Goal: Task Accomplishment & Management: Use online tool/utility

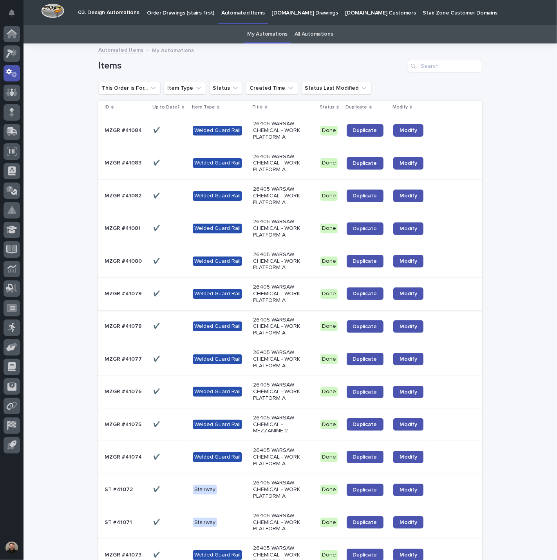
scroll to position [25, 0]
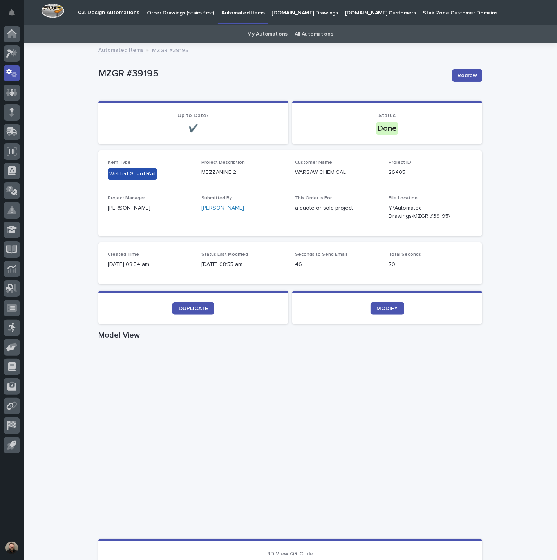
click at [213, 308] on div "DUPLICATE" at bounding box center [193, 308] width 171 height 13
click at [198, 308] on span "DUPLICATE" at bounding box center [192, 308] width 29 height 5
click at [197, 306] on span "DUPLICATE" at bounding box center [192, 308] width 29 height 5
click at [204, 306] on span "DUPLICATE" at bounding box center [192, 308] width 29 height 5
click at [202, 302] on link "DUPLICATE" at bounding box center [193, 308] width 42 height 13
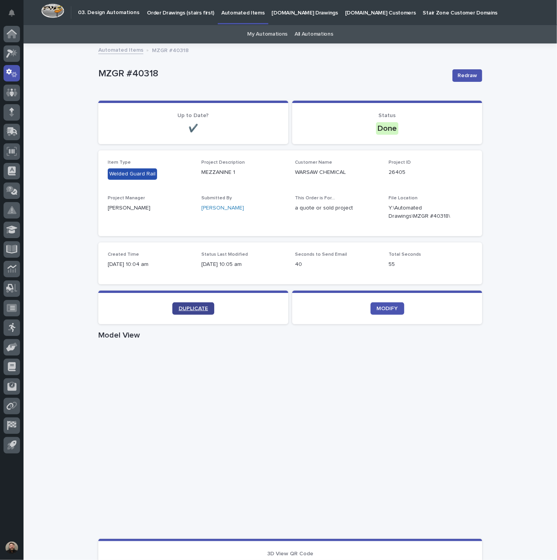
click at [200, 303] on link "DUPLICATE" at bounding box center [193, 308] width 42 height 13
click at [205, 310] on link "DUPLICATE" at bounding box center [193, 308] width 42 height 13
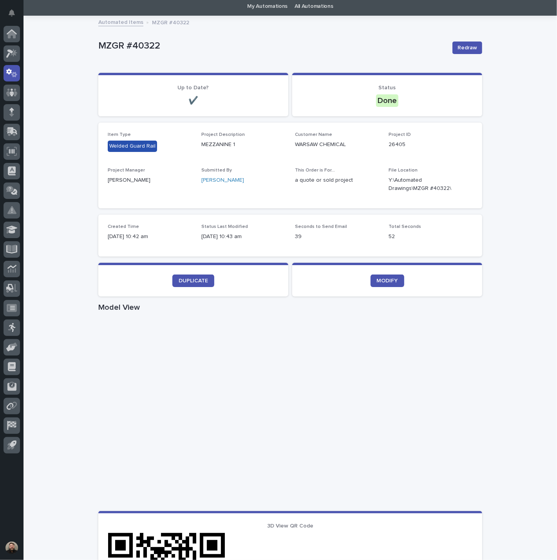
scroll to position [43, 0]
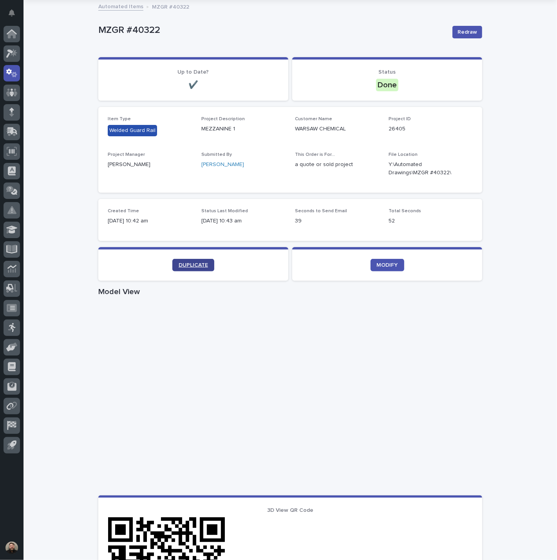
click at [204, 263] on span "DUPLICATE" at bounding box center [192, 264] width 29 height 5
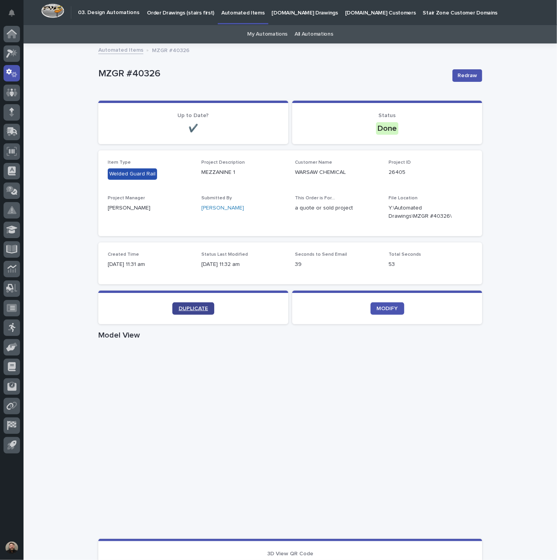
click at [186, 308] on span "DUPLICATE" at bounding box center [192, 308] width 29 height 5
click at [191, 307] on span "DUPLICATE" at bounding box center [192, 308] width 29 height 5
click at [202, 304] on link "DUPLICATE" at bounding box center [193, 308] width 42 height 13
